Goal: Information Seeking & Learning: Learn about a topic

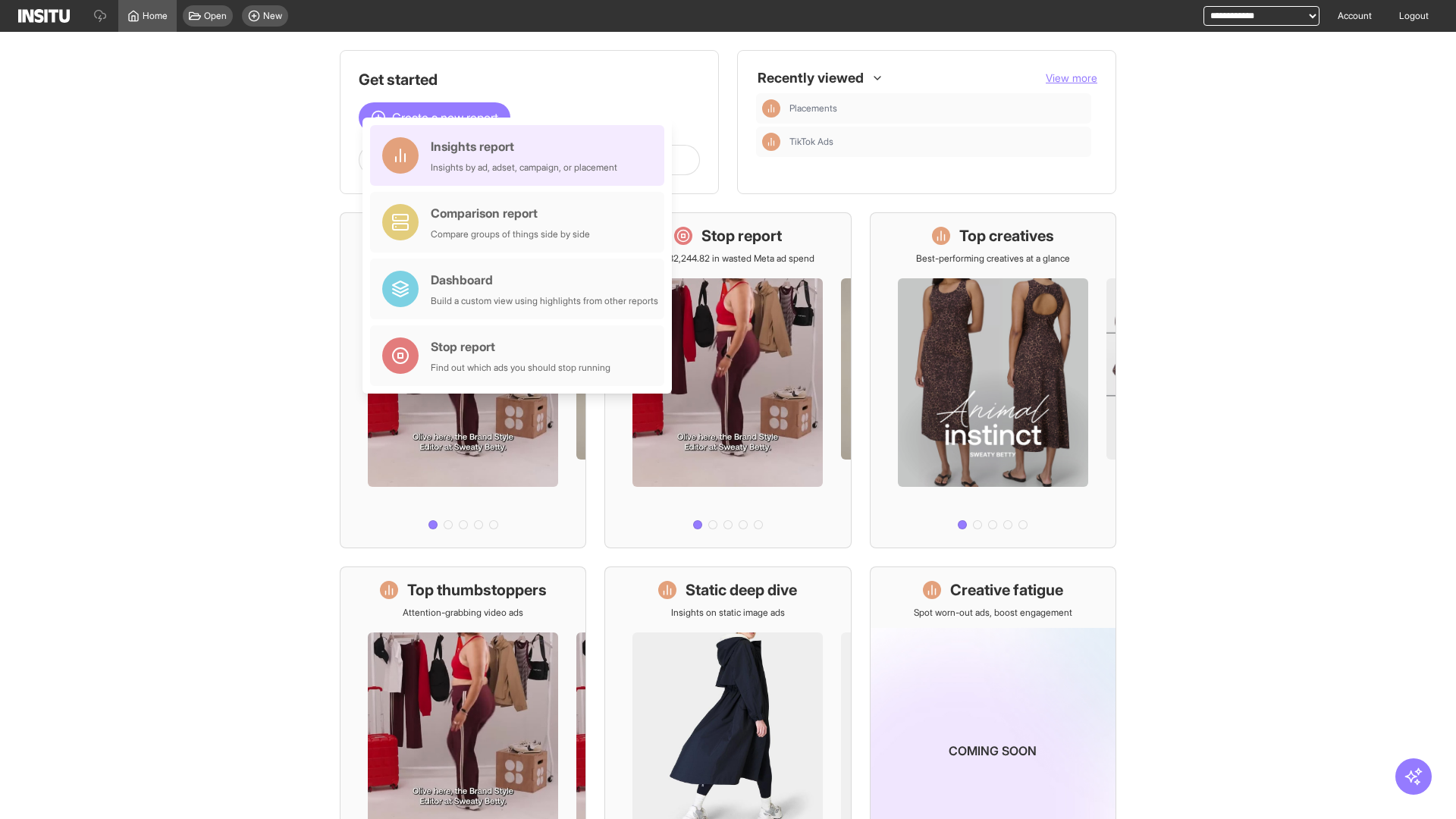
click at [521, 155] on div "Insights report Insights by ad, adset, campaign, or placement" at bounding box center [524, 155] width 186 height 37
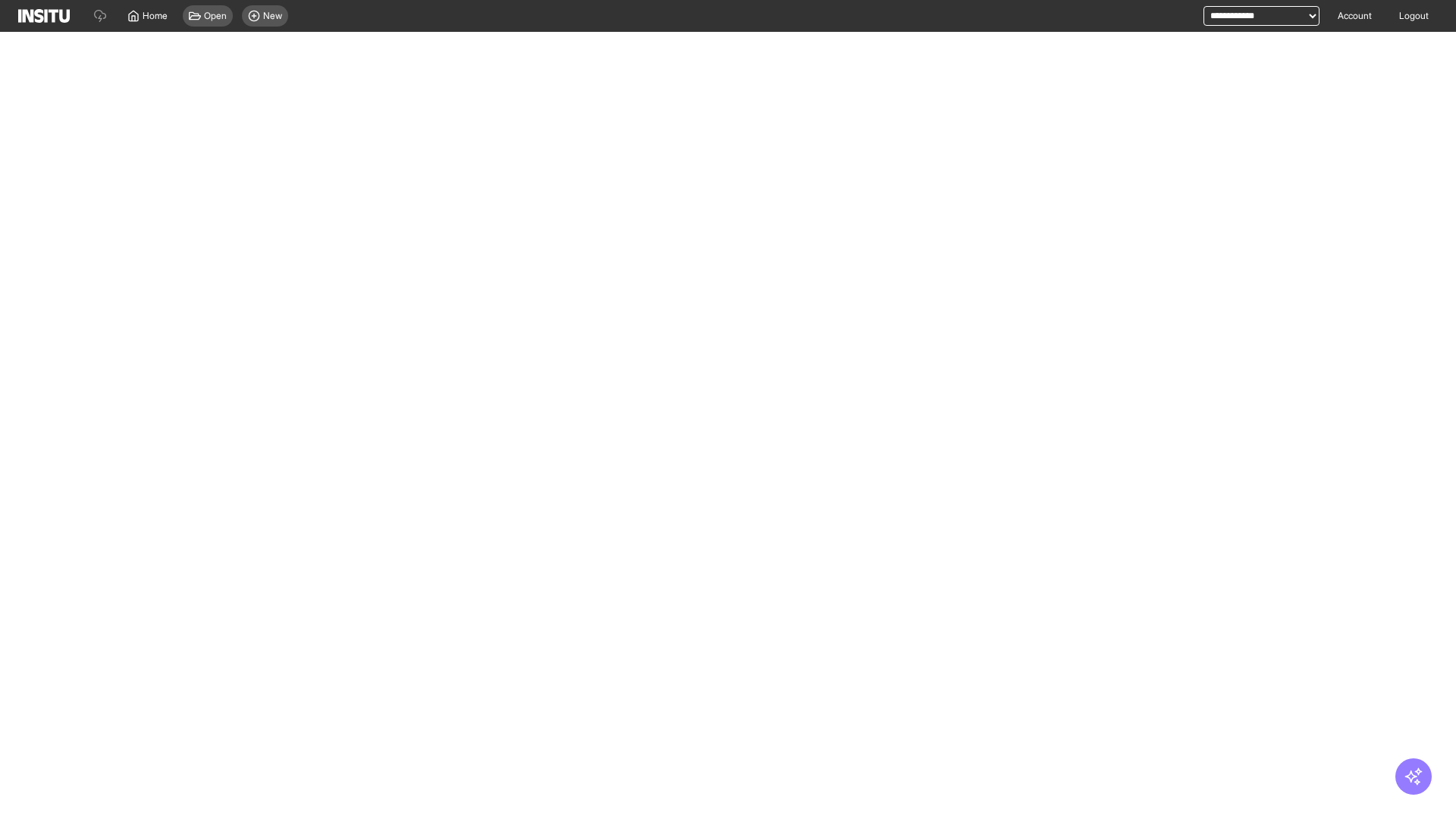
select select "**"
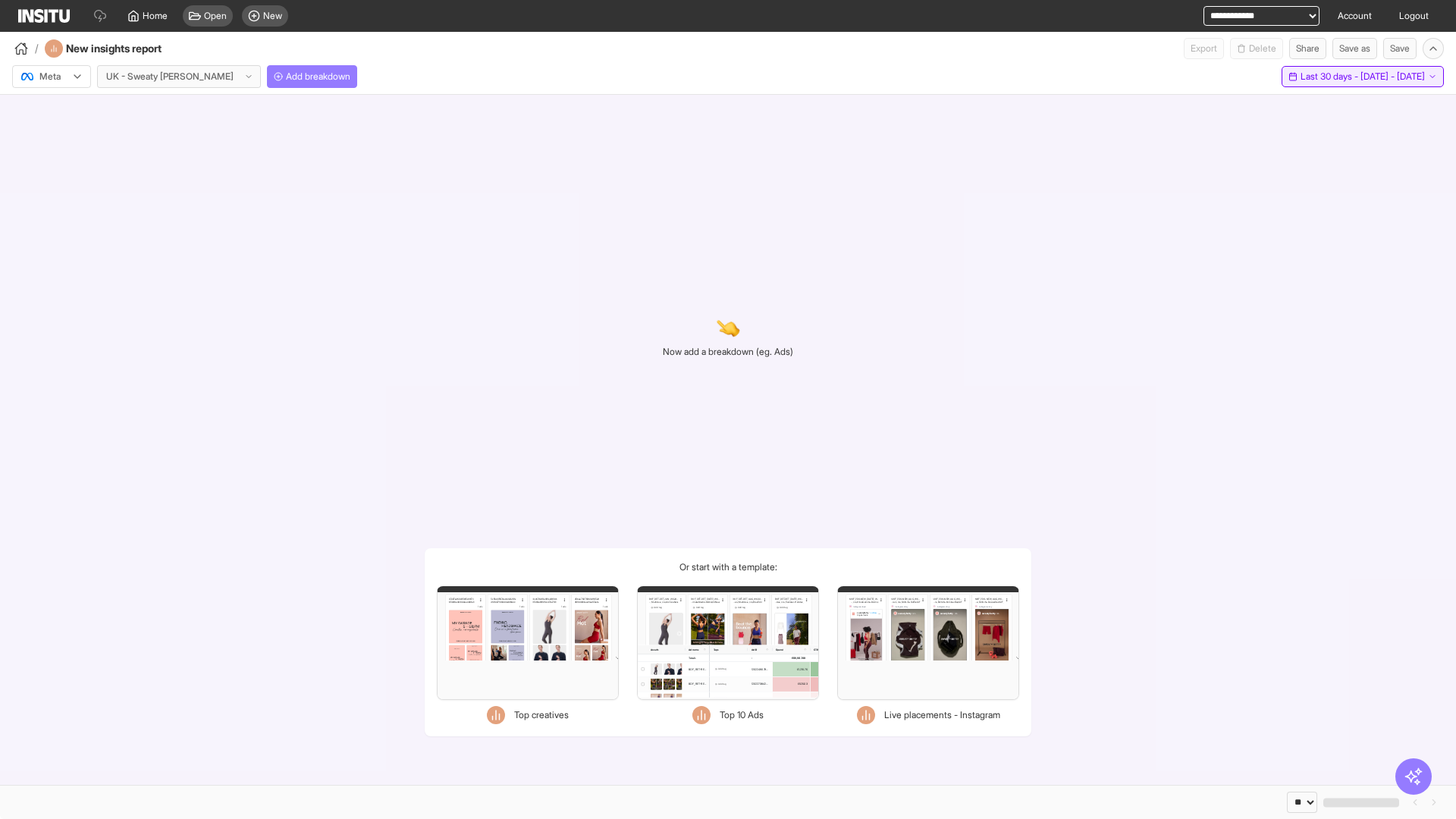
click at [1327, 76] on span "Last 30 days - [DATE] - [DATE]" at bounding box center [1362, 76] width 124 height 13
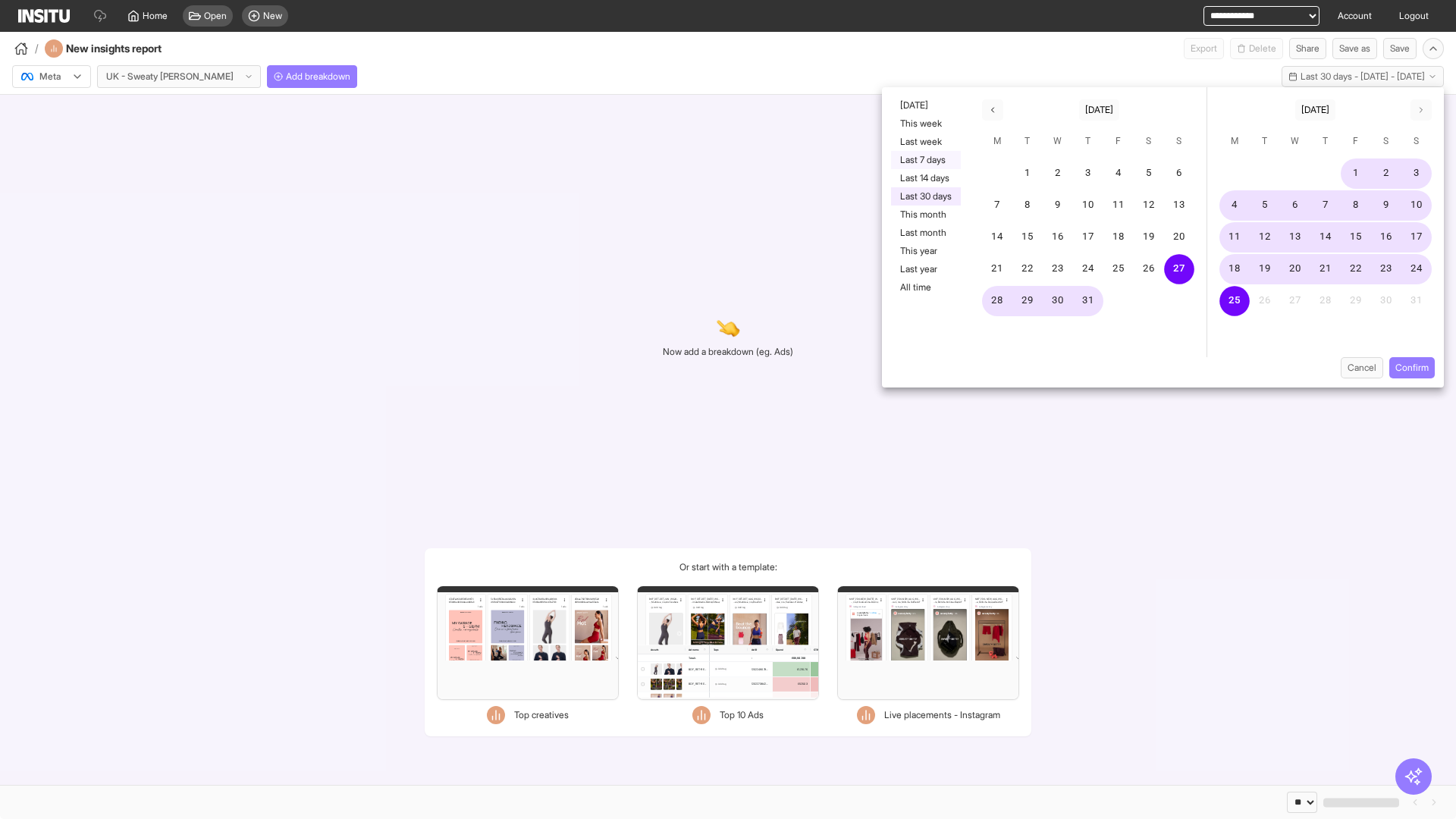
click at [924, 160] on button "Last 7 days" at bounding box center [926, 159] width 69 height 18
